Goal: Transaction & Acquisition: Purchase product/service

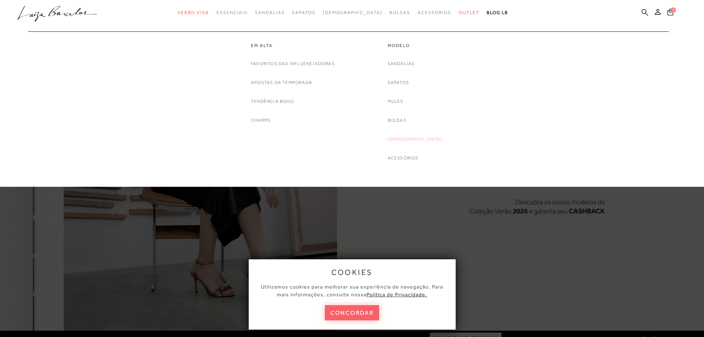
click at [415, 141] on link "[DEMOGRAPHIC_DATA]" at bounding box center [415, 139] width 55 height 8
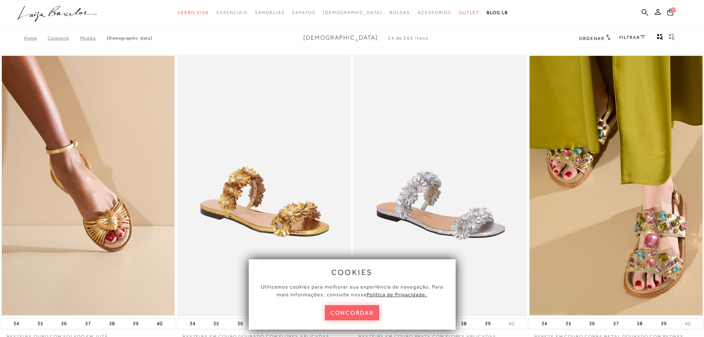
click at [643, 34] on div "FILTRAR" at bounding box center [632, 38] width 26 height 10
click at [642, 37] on icon at bounding box center [642, 36] width 5 height 3
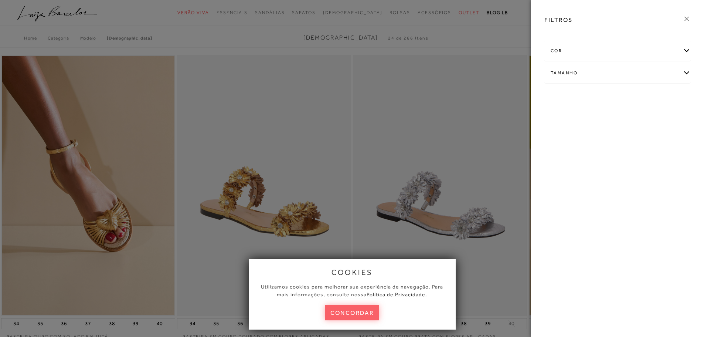
click at [561, 73] on div "Tamanho" at bounding box center [618, 73] width 146 height 20
click at [646, 119] on input "39" at bounding box center [642, 117] width 7 height 7
checkbox input "true"
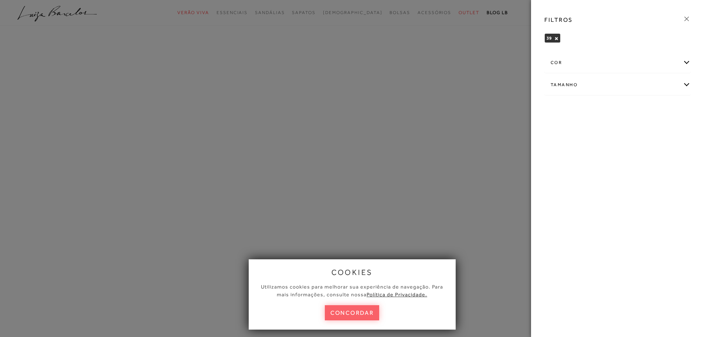
click at [689, 18] on icon at bounding box center [687, 19] width 8 height 8
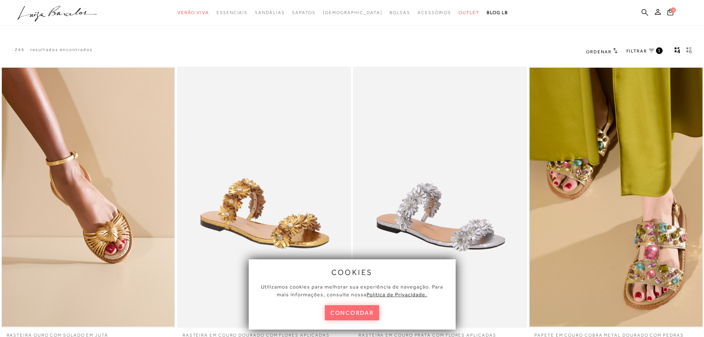
click at [367, 312] on button "concordar" at bounding box center [352, 312] width 55 height 15
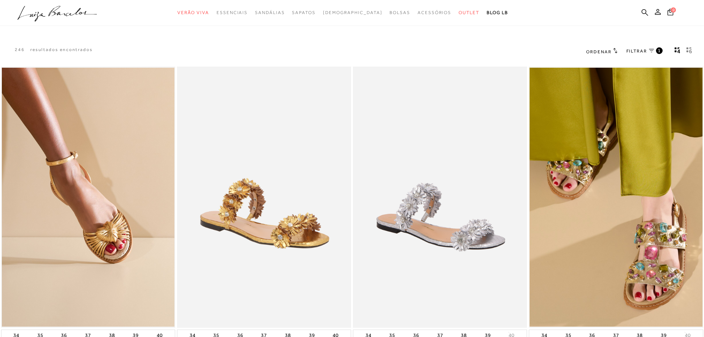
click at [640, 54] on span "FILTRAR" at bounding box center [636, 51] width 21 height 6
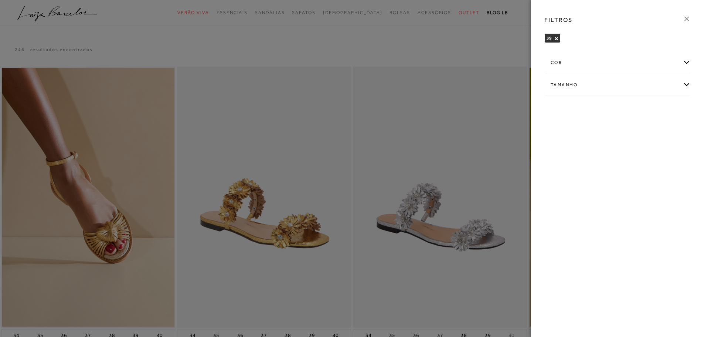
click at [566, 61] on div "cor" at bounding box center [618, 63] width 146 height 20
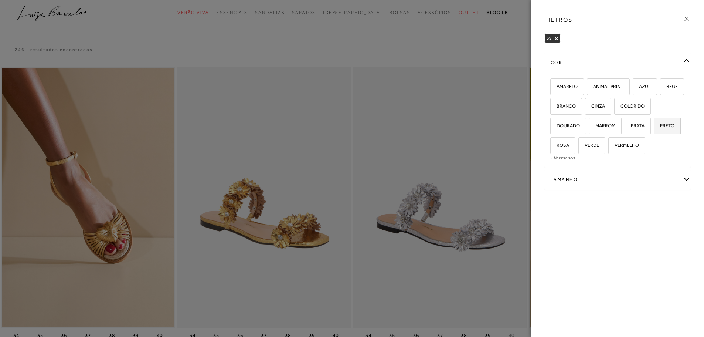
click at [662, 128] on span "PRETO" at bounding box center [665, 126] width 20 height 6
click at [660, 128] on input "PRETO" at bounding box center [656, 126] width 7 height 7
checkbox input "true"
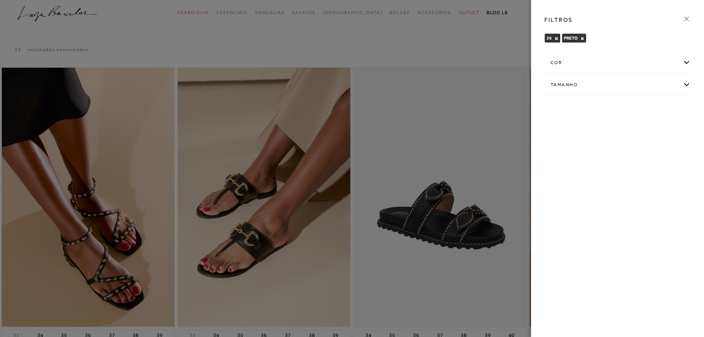
click at [687, 17] on icon at bounding box center [687, 19] width 8 height 8
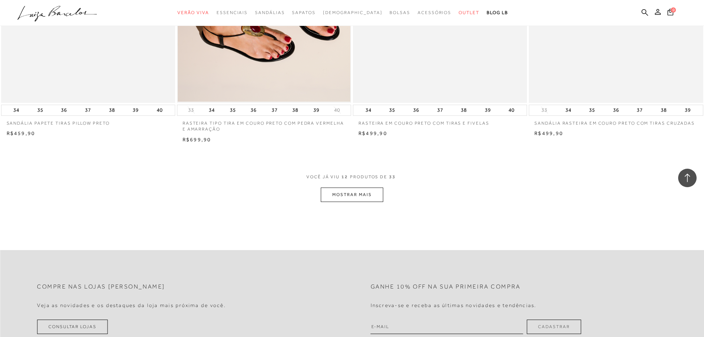
scroll to position [850, 0]
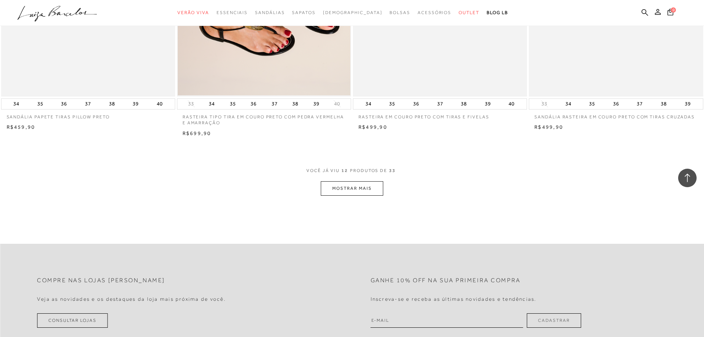
click at [363, 191] on button "MOSTRAR MAIS" at bounding box center [352, 188] width 62 height 14
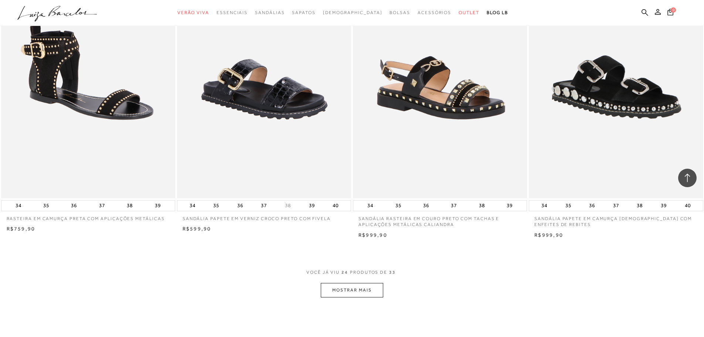
scroll to position [1663, 0]
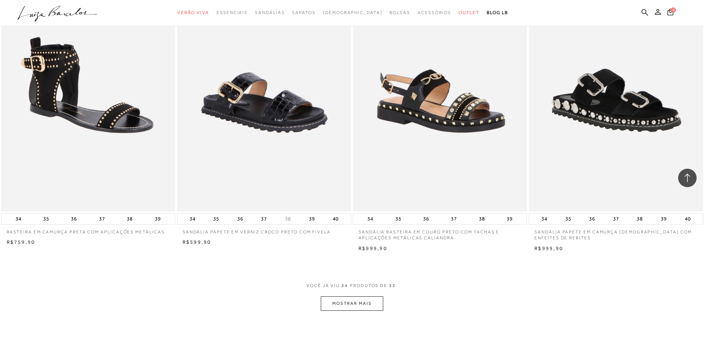
click at [357, 304] on button "MOSTRAR MAIS" at bounding box center [352, 303] width 62 height 14
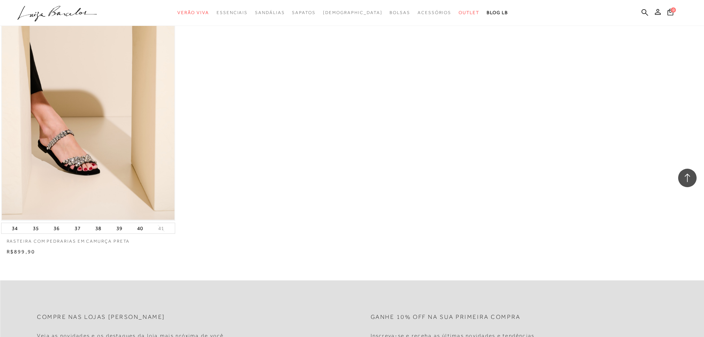
scroll to position [2550, 0]
